Goal: Task Accomplishment & Management: Use online tool/utility

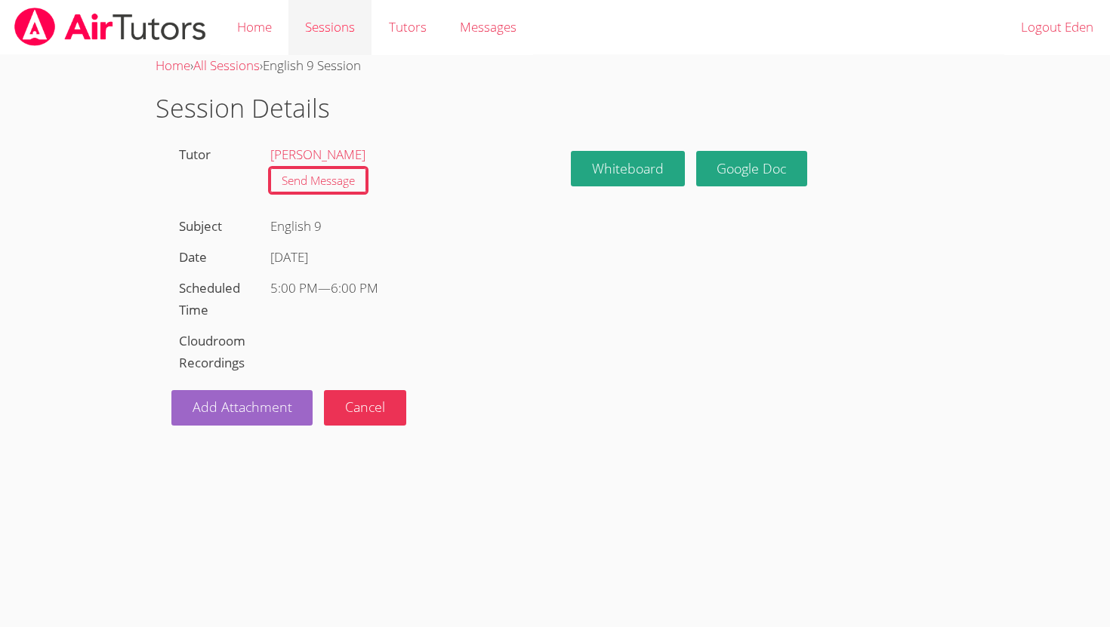
click at [310, 21] on link "Sessions" at bounding box center [329, 27] width 83 height 55
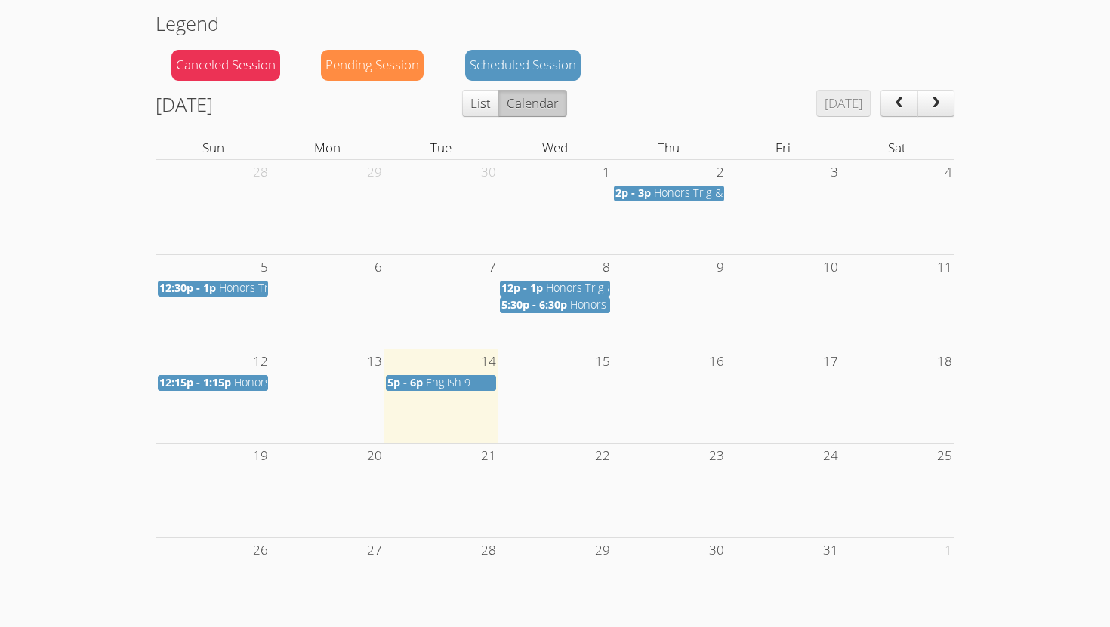
scroll to position [146, 0]
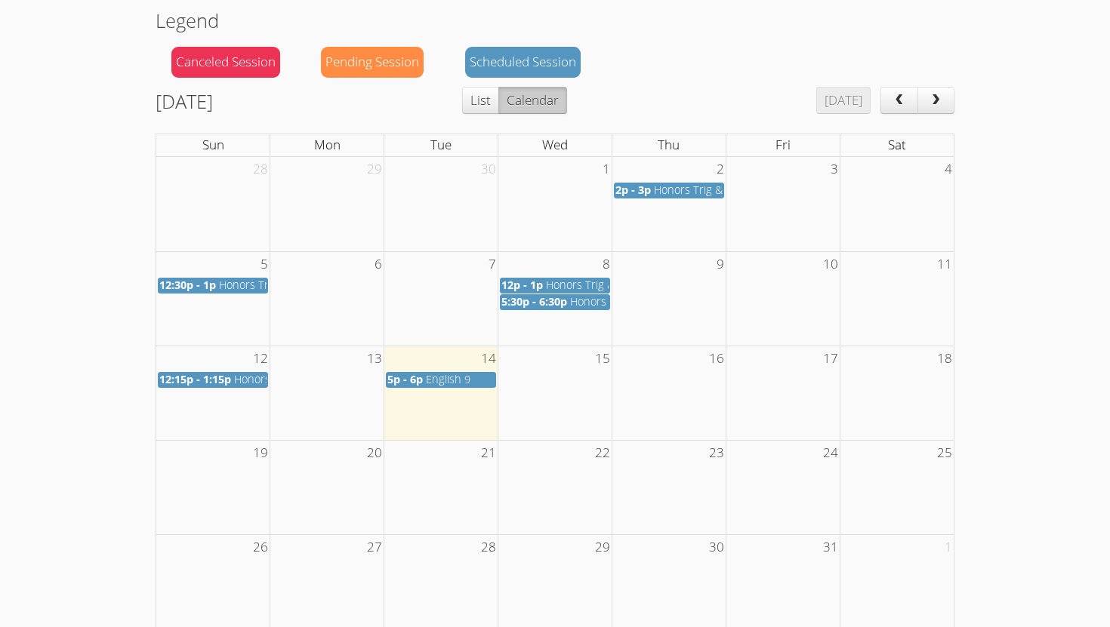
click at [467, 385] on span "English 9" at bounding box center [448, 379] width 45 height 14
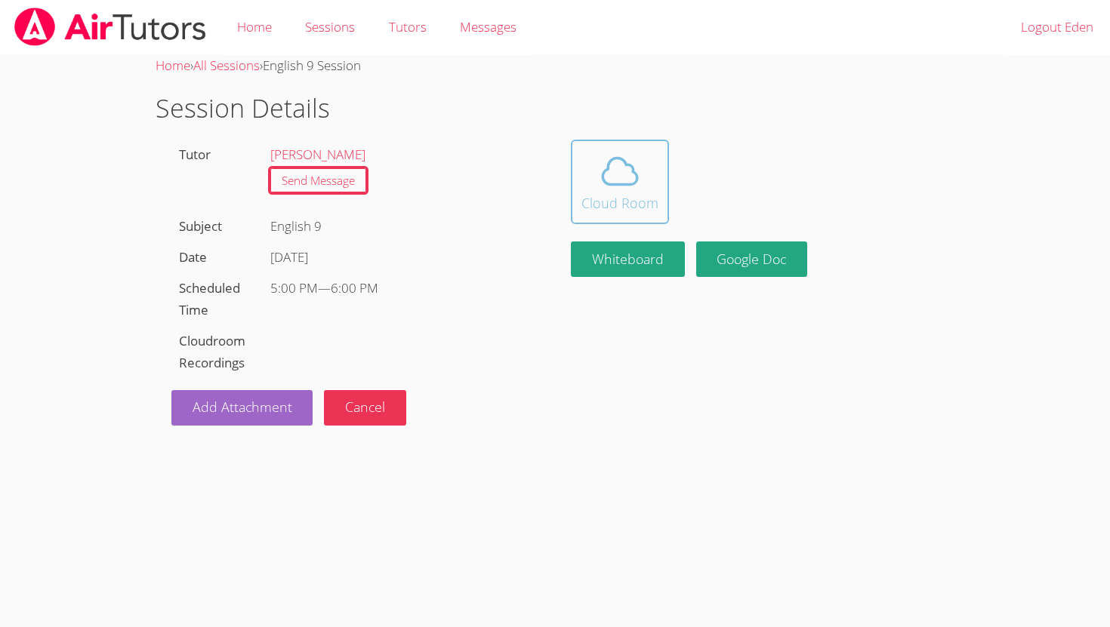
click at [602, 199] on div "Cloud Room" at bounding box center [619, 202] width 77 height 21
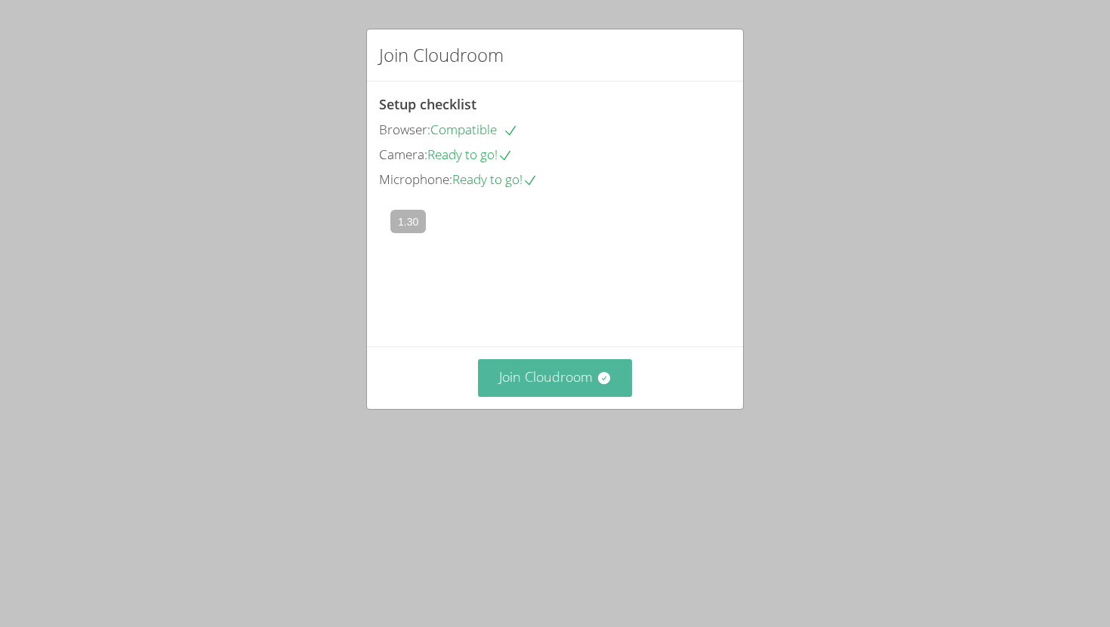
click at [538, 396] on button "Join Cloudroom" at bounding box center [555, 377] width 155 height 37
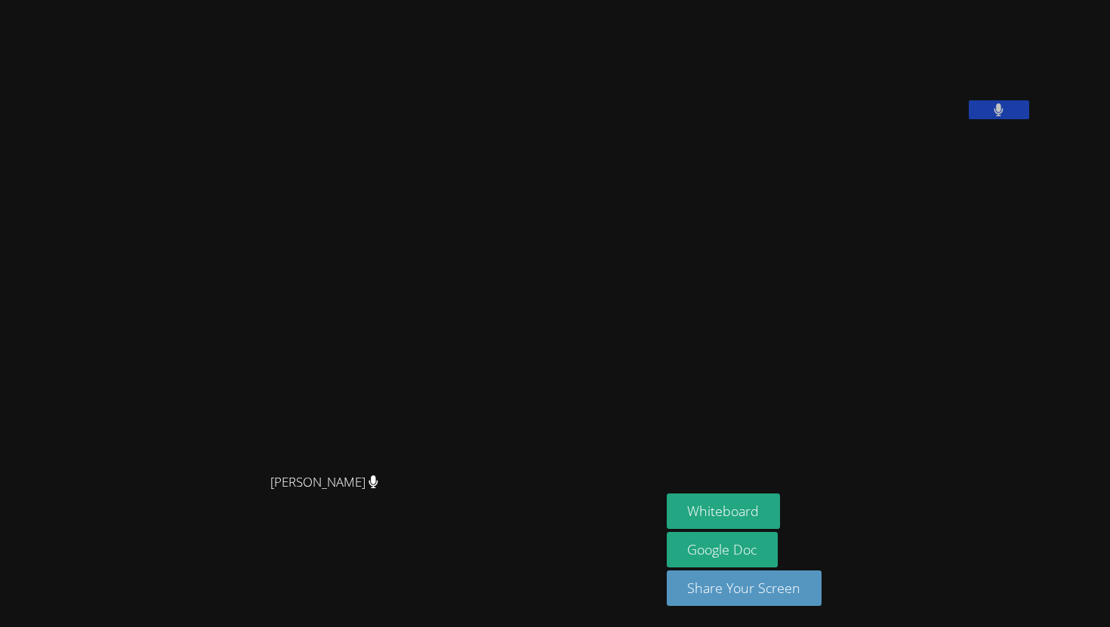
click at [1029, 119] on button at bounding box center [998, 109] width 60 height 19
click at [1003, 116] on icon at bounding box center [998, 109] width 9 height 13
click at [1029, 119] on button at bounding box center [998, 109] width 60 height 19
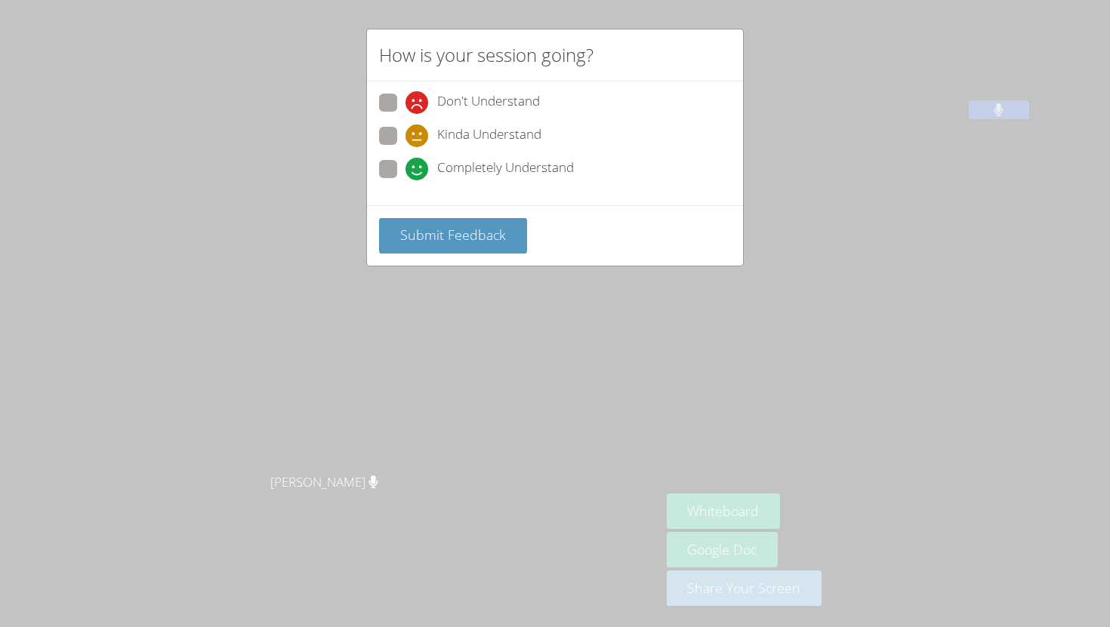
click at [405, 180] on span at bounding box center [405, 180] width 0 height 0
click at [405, 166] on input "Completely Understand" at bounding box center [411, 166] width 13 height 13
radio input "true"
click at [478, 230] on span "Submit Feedback" at bounding box center [453, 235] width 106 height 18
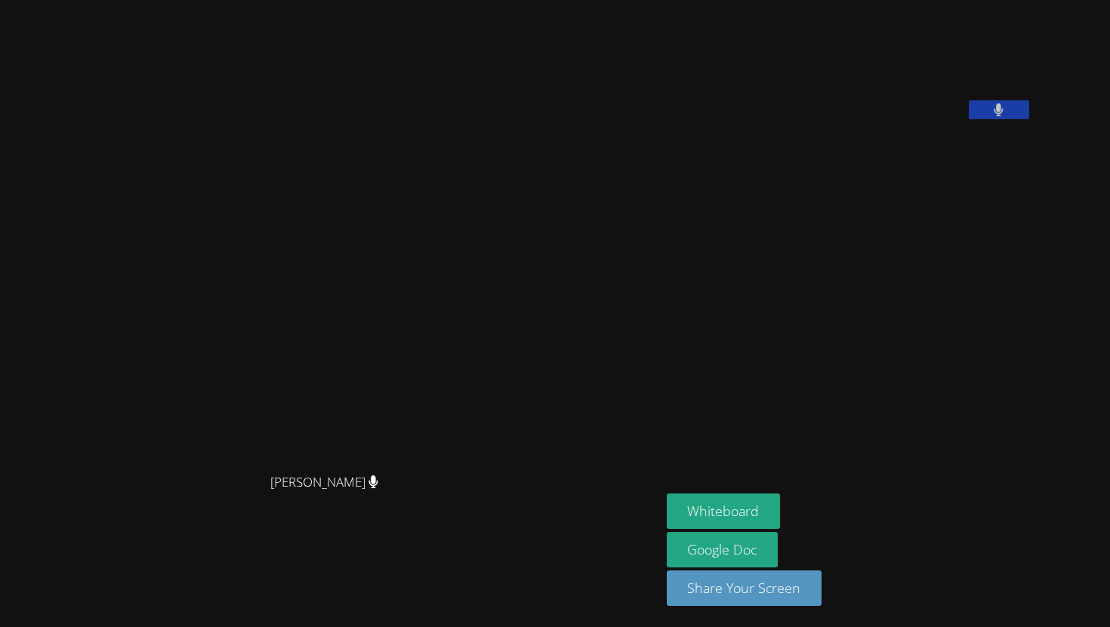
click at [1029, 119] on button at bounding box center [998, 109] width 60 height 19
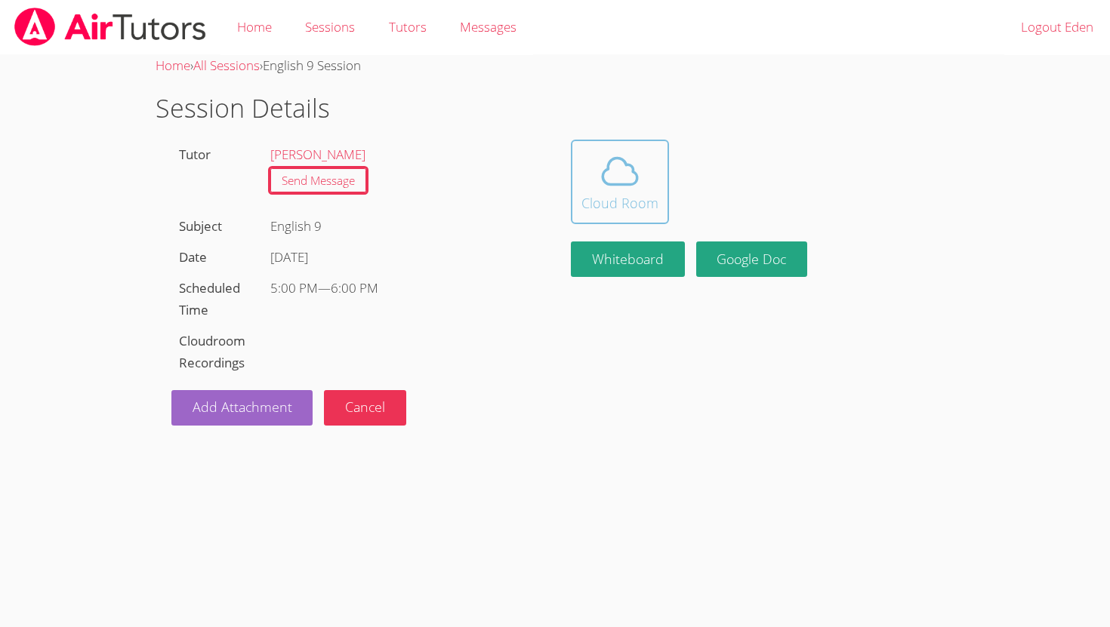
click at [603, 180] on icon at bounding box center [619, 171] width 35 height 26
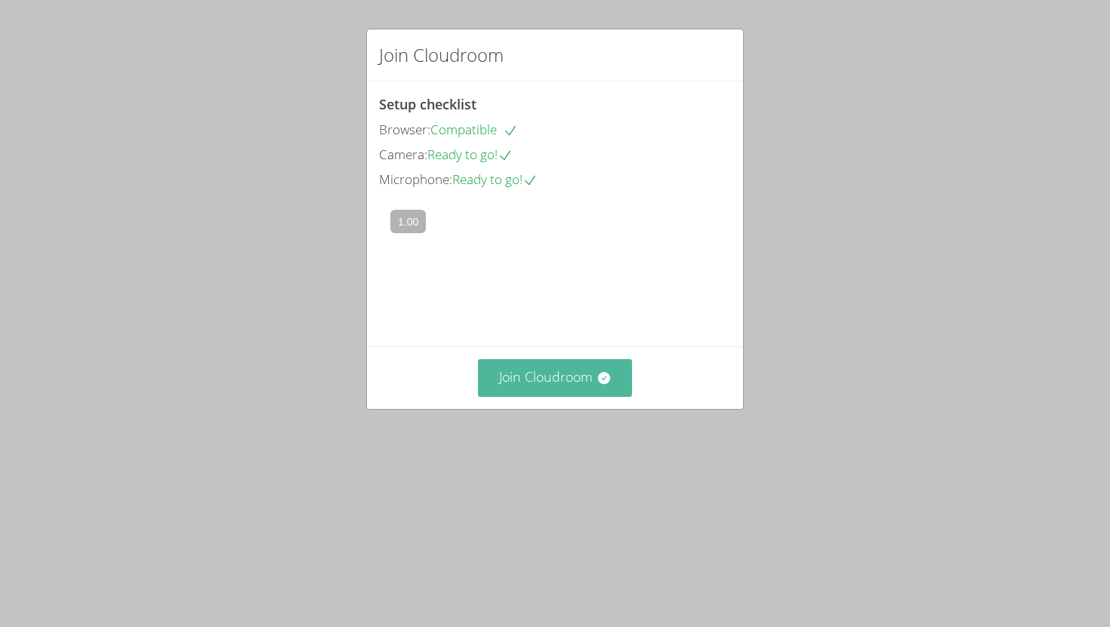
click at [547, 396] on button "Join Cloudroom" at bounding box center [555, 377] width 155 height 37
